Goal: Find specific page/section: Find specific page/section

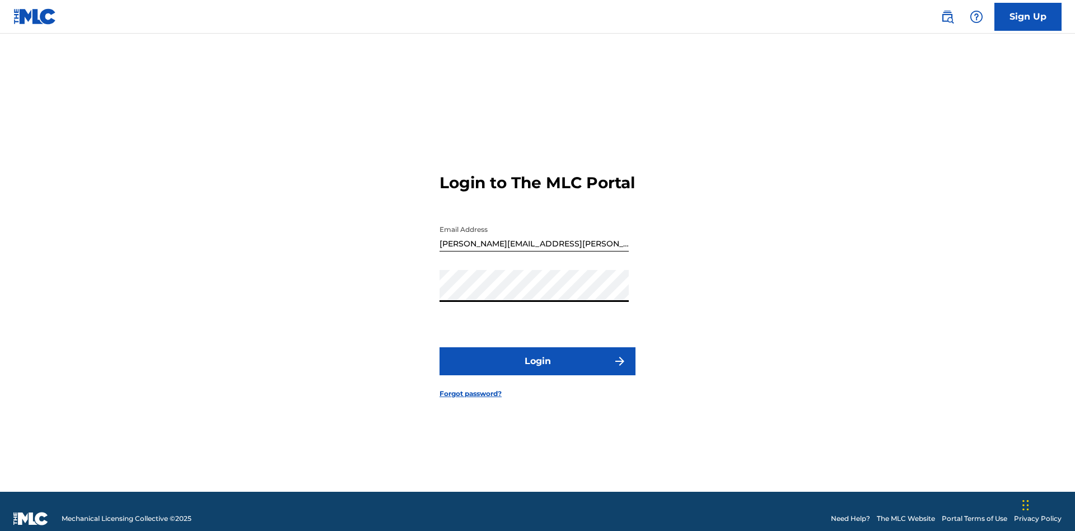
scroll to position [15, 0]
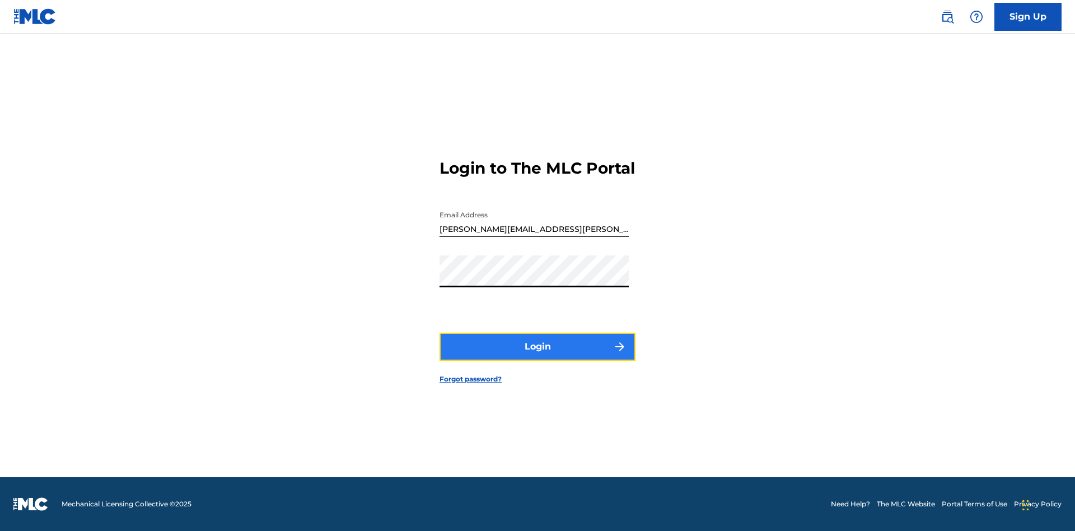
click at [537, 356] on button "Login" at bounding box center [537, 346] width 196 height 28
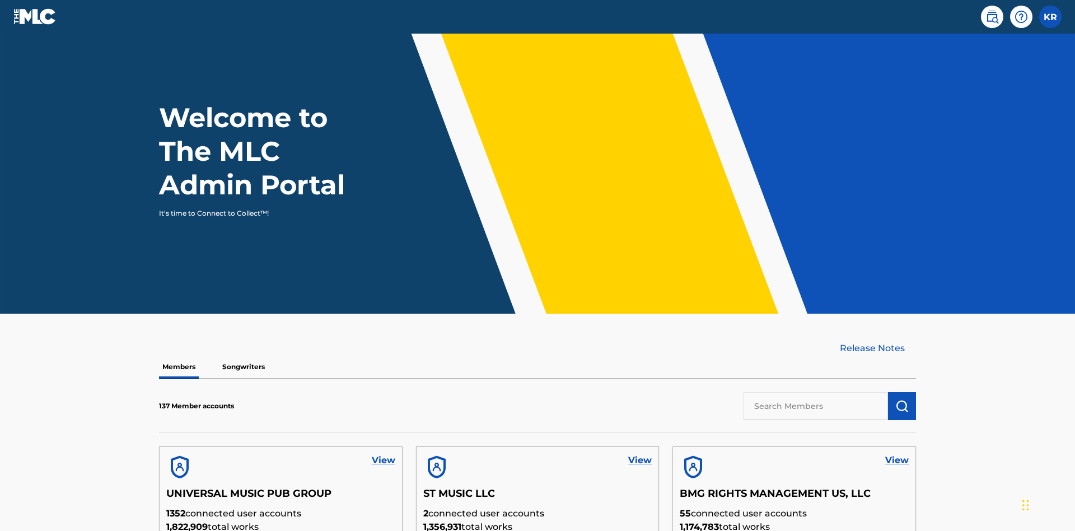
click at [815, 392] on input "text" at bounding box center [815, 406] width 144 height 28
click at [902, 399] on img "submit" at bounding box center [901, 405] width 13 height 13
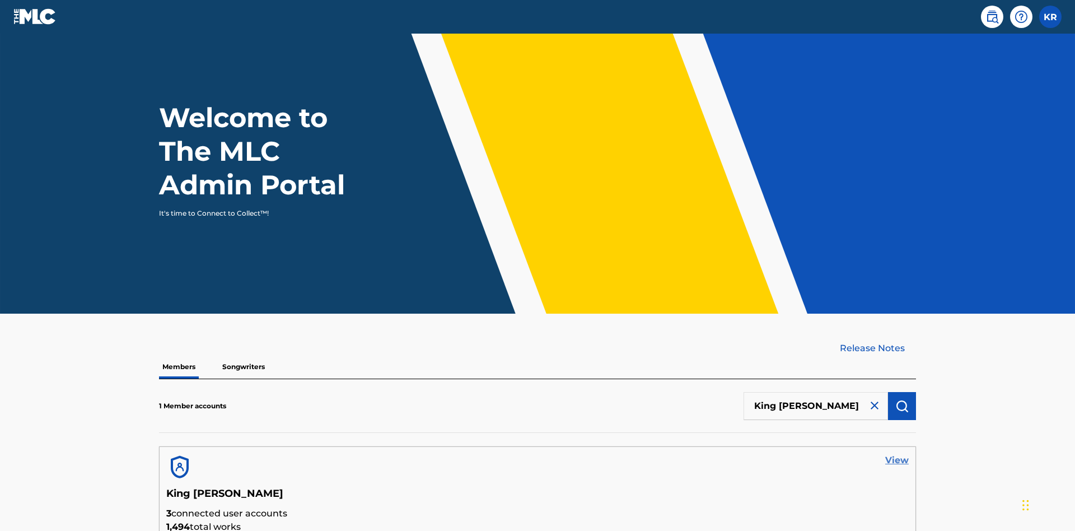
click at [897, 453] on link "View" at bounding box center [897, 459] width 24 height 13
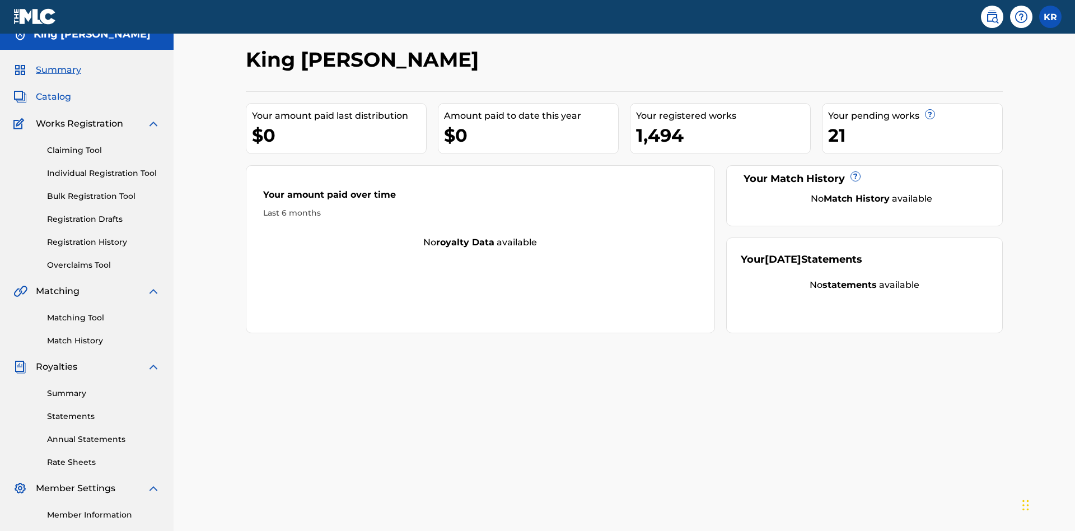
click at [53, 90] on span "Catalog" at bounding box center [53, 96] width 35 height 13
